Goal: Task Accomplishment & Management: Manage account settings

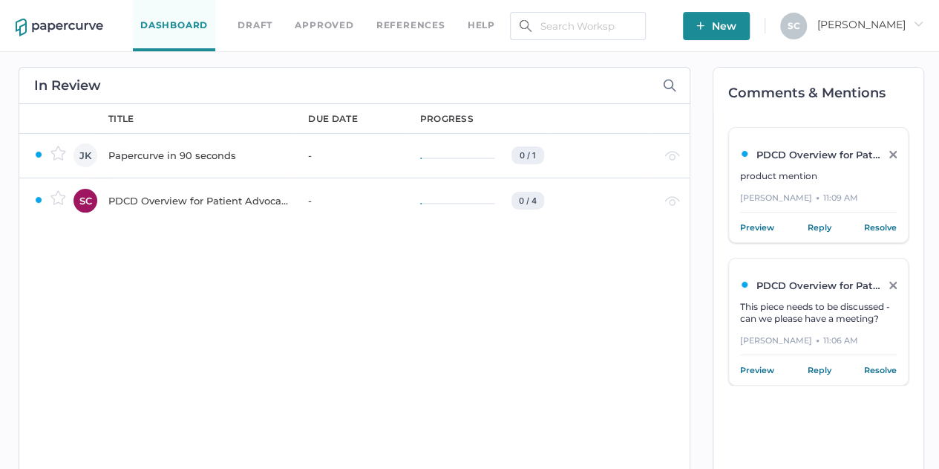
click at [812, 157] on div "PDCD Overview for Patient Advocacy" at bounding box center [810, 155] width 141 height 12
click at [812, 191] on div "Jennifer Indyk ● 11:09 AM" at bounding box center [818, 202] width 157 height 22
click at [154, 201] on div "PDCD Overview for Patient Advocacy" at bounding box center [199, 201] width 182 height 18
click at [822, 368] on link "Reply" at bounding box center [819, 369] width 24 height 15
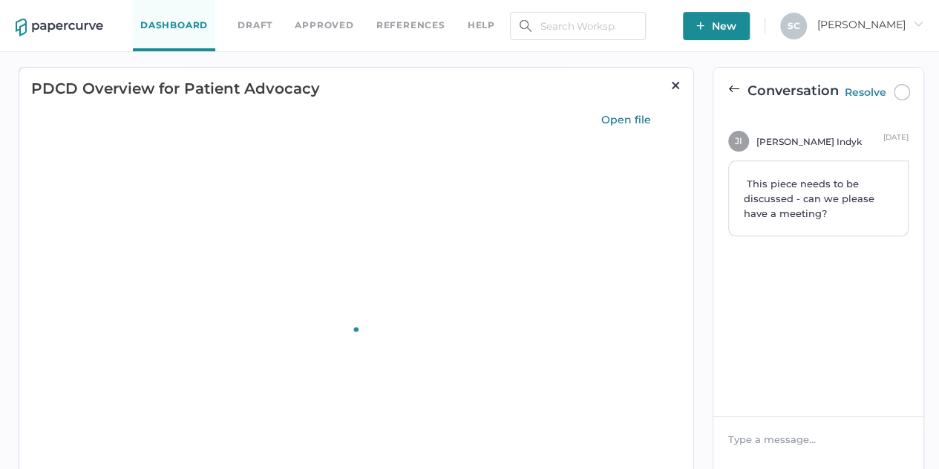
type input "75"
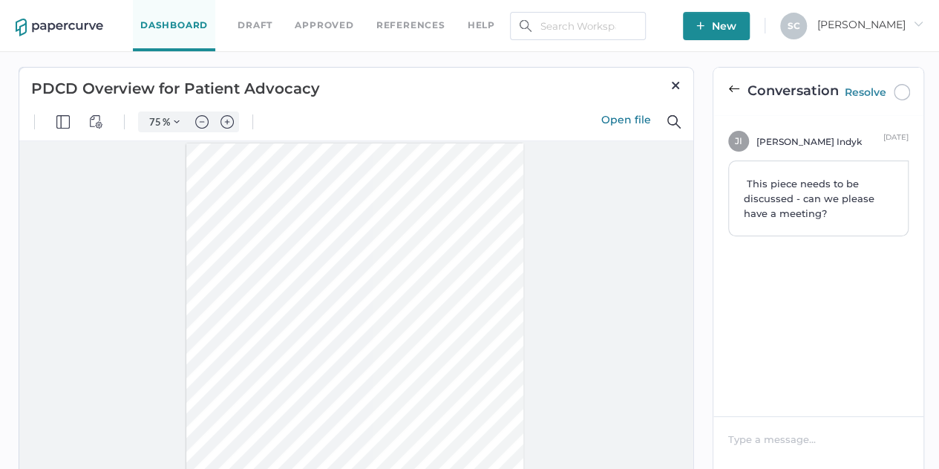
click at [735, 434] on div at bounding box center [819, 438] width 180 height 15
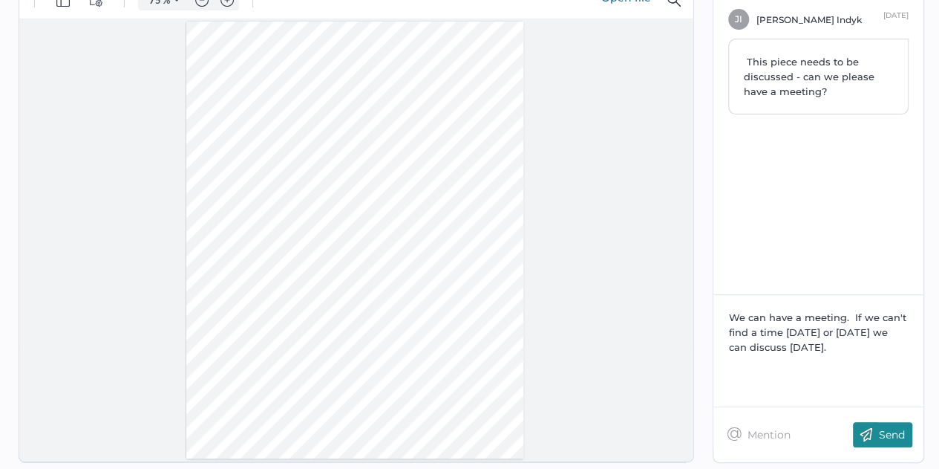
scroll to position [154, 0]
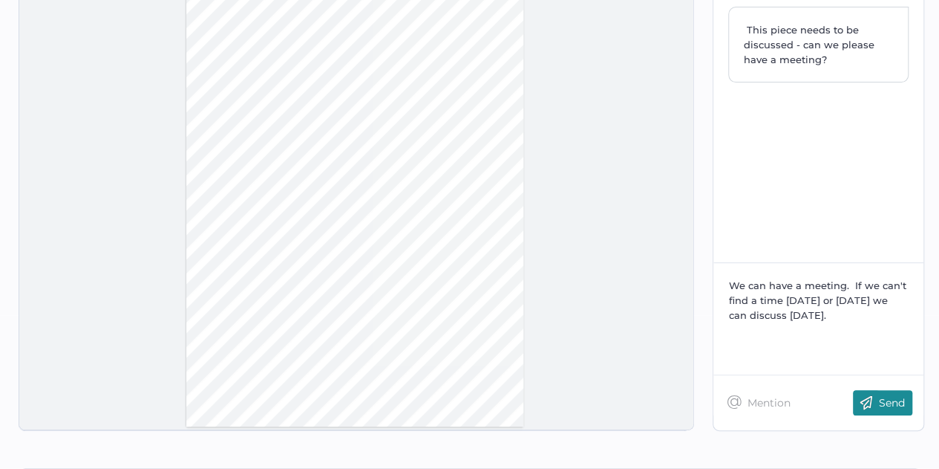
click at [879, 402] on img at bounding box center [866, 402] width 26 height 25
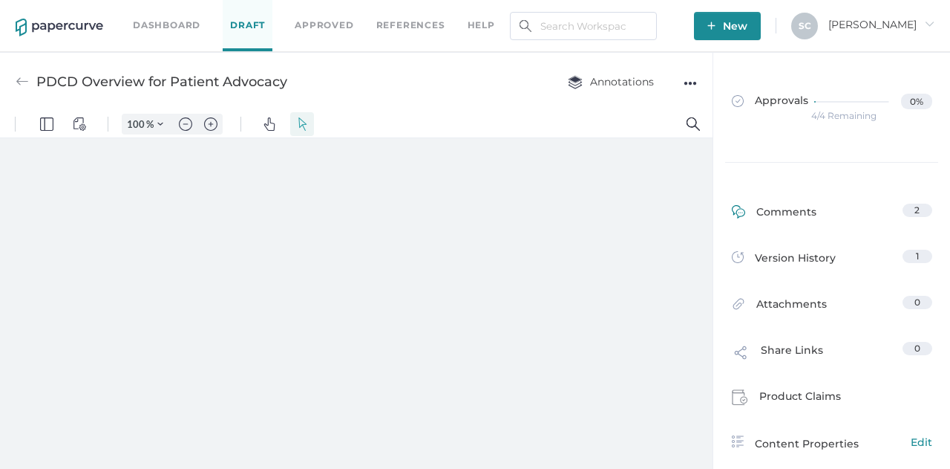
click at [791, 210] on div "Comments" at bounding box center [774, 214] width 85 height 23
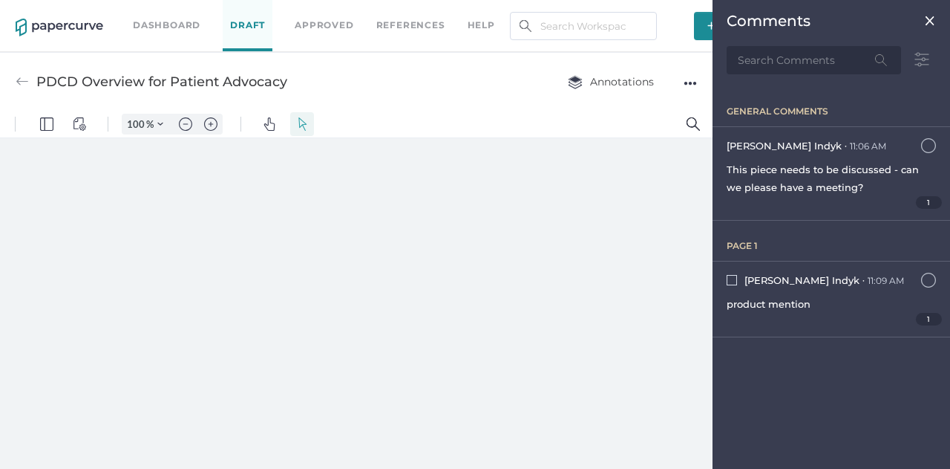
type input "57"
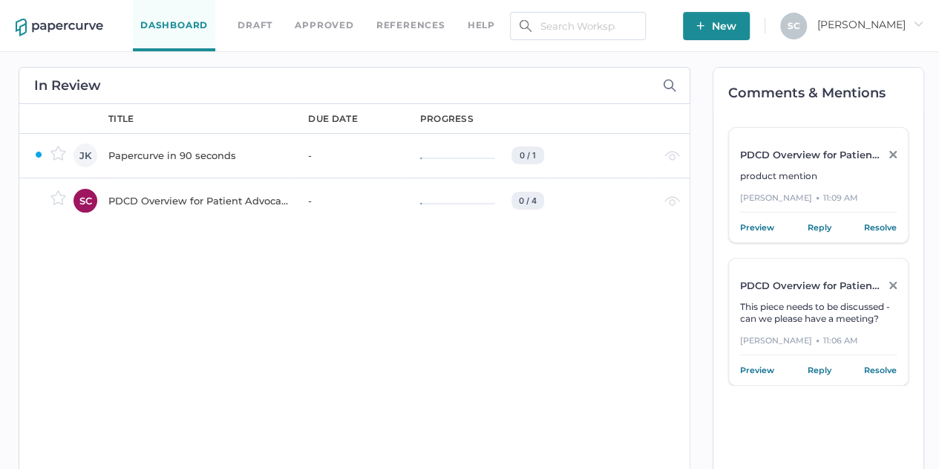
click at [910, 17] on div "S C Sue arrow_right" at bounding box center [851, 20] width 143 height 14
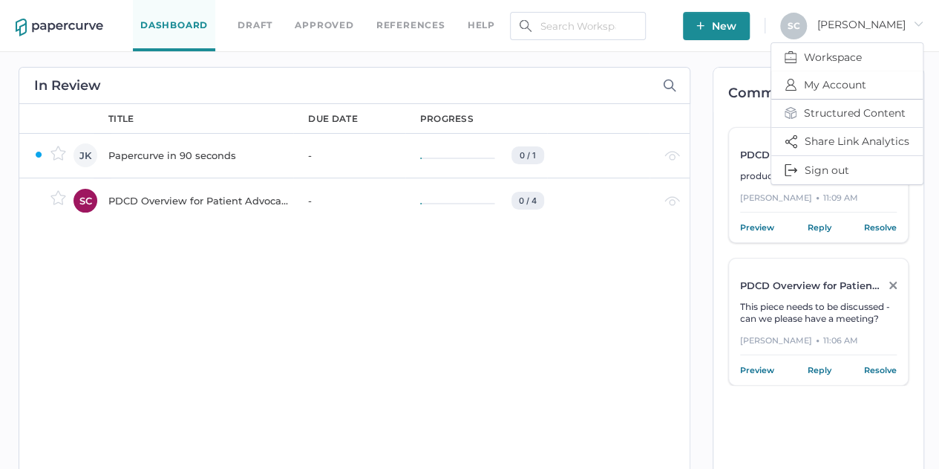
click at [809, 85] on span "My Account" at bounding box center [847, 84] width 125 height 27
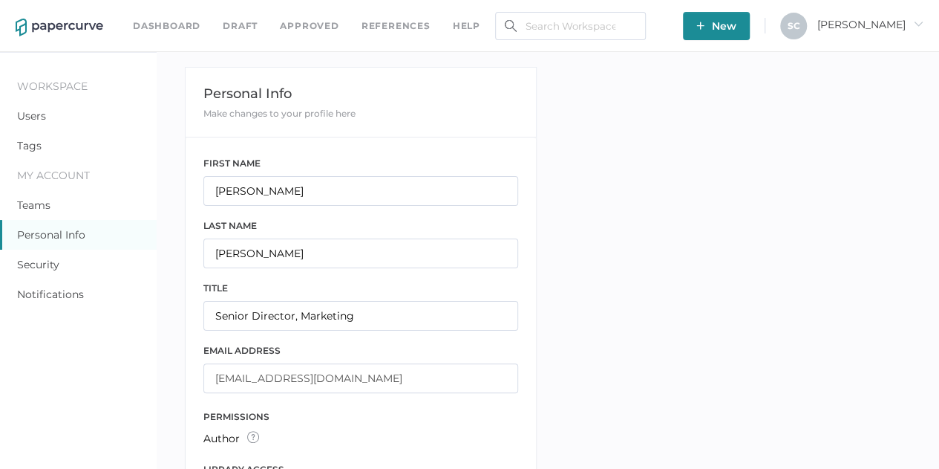
click at [55, 292] on link "Notifications" at bounding box center [50, 293] width 67 height 13
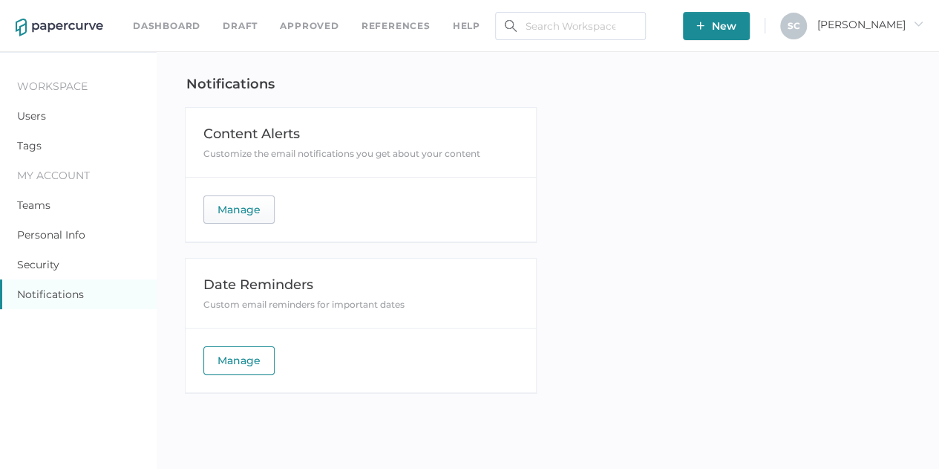
click at [237, 207] on span "Manage" at bounding box center [239, 209] width 43 height 27
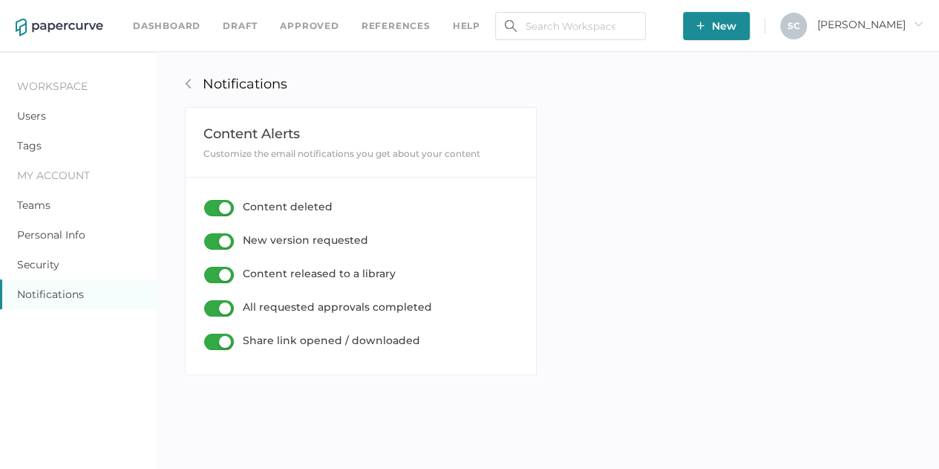
click at [66, 292] on link "Notifications" at bounding box center [50, 293] width 67 height 13
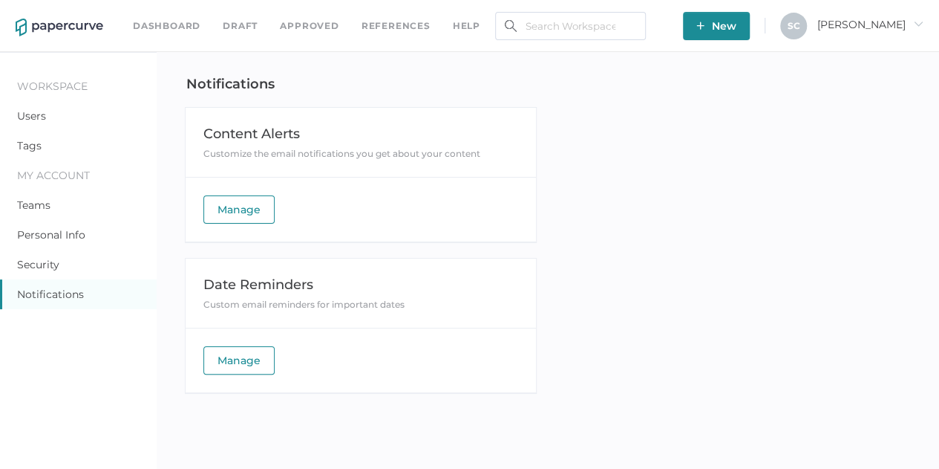
click at [189, 87] on p "Notifications" at bounding box center [354, 72] width 365 height 40
click at [253, 211] on span "Manage" at bounding box center [239, 209] width 43 height 27
